Goal: Task Accomplishment & Management: Use online tool/utility

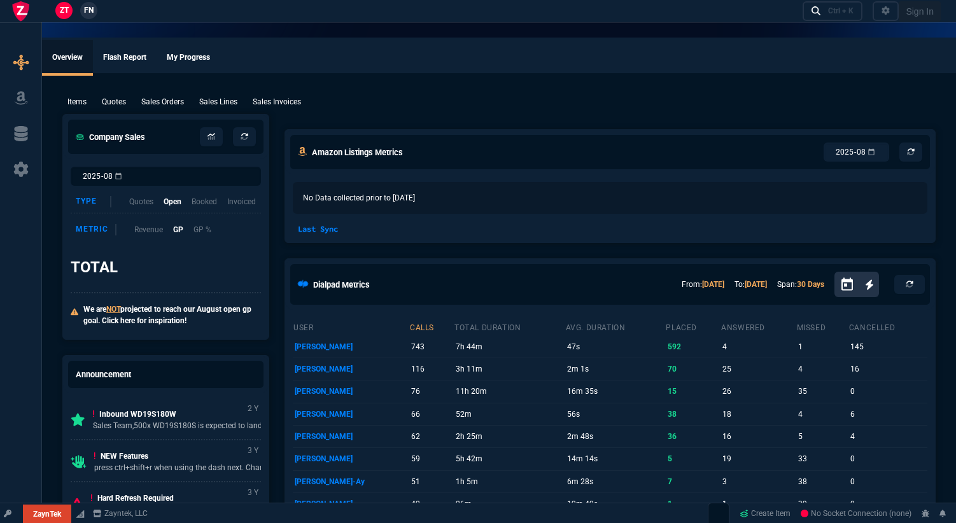
select select "19: totals"
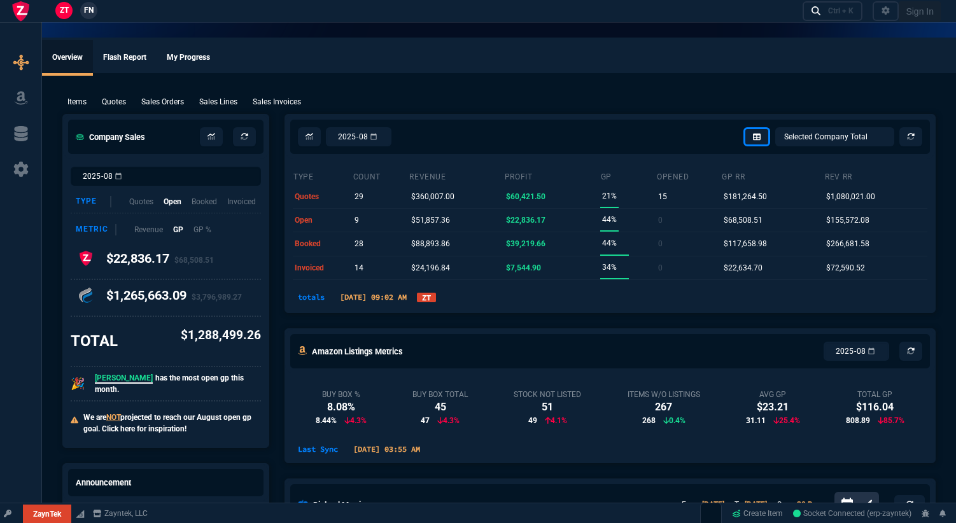
select select
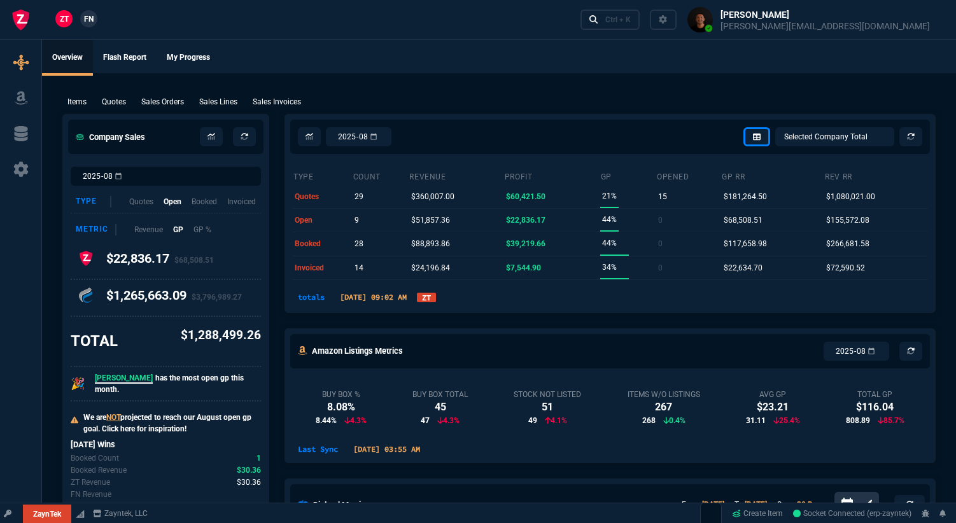
click at [436, 299] on link "ZT" at bounding box center [426, 298] width 19 height 10
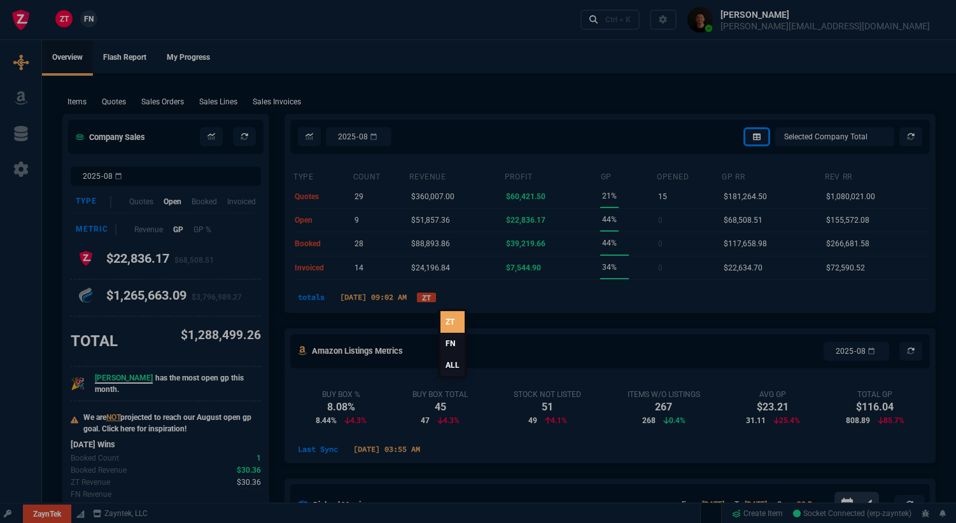
click at [456, 365] on link "ALL" at bounding box center [452, 365] width 24 height 22
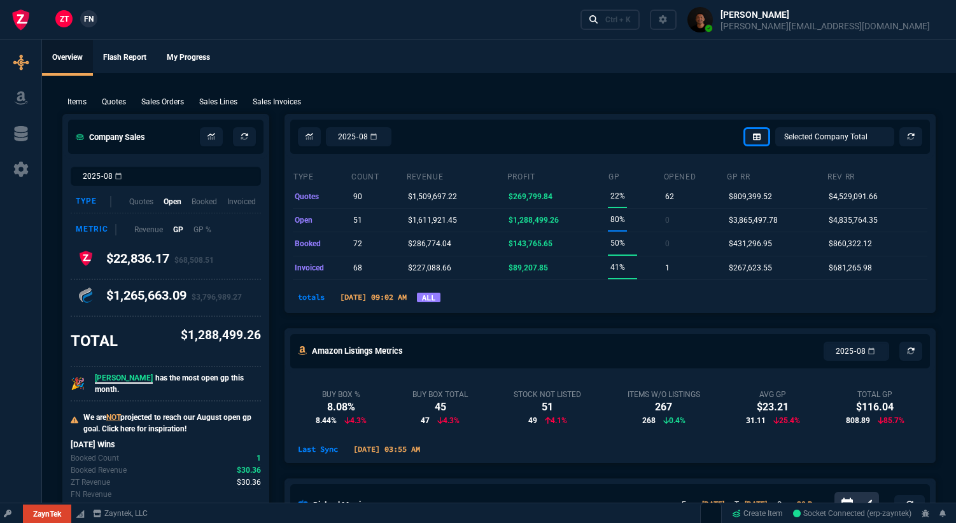
click at [440, 301] on link "ALL" at bounding box center [429, 298] width 24 height 10
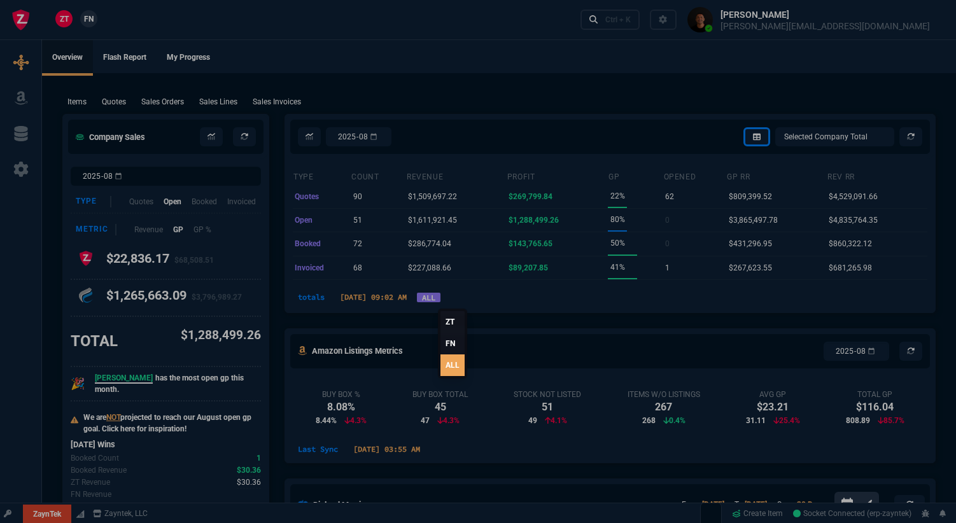
click at [453, 346] on link "FN" at bounding box center [452, 344] width 24 height 22
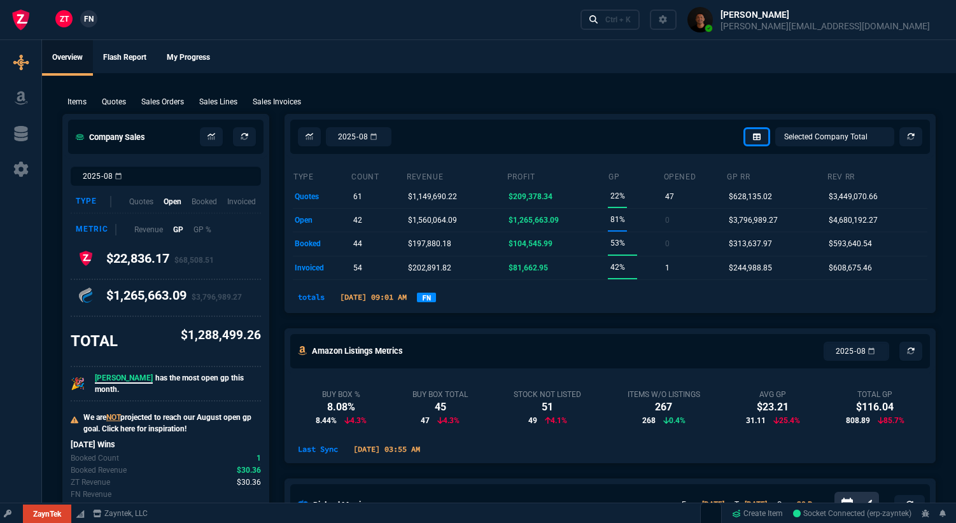
click at [436, 300] on link "FN" at bounding box center [426, 298] width 19 height 10
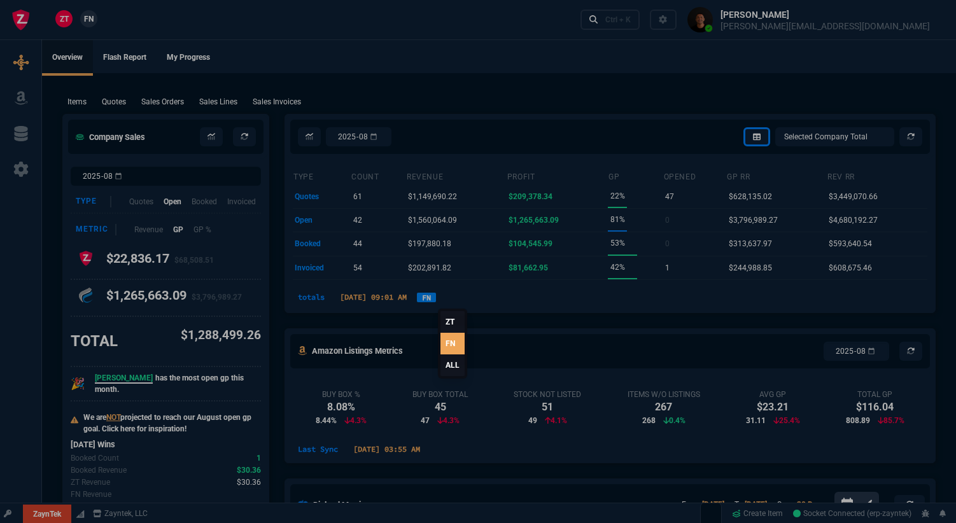
click at [451, 364] on link "ALL" at bounding box center [452, 365] width 24 height 22
